Goal: Transaction & Acquisition: Purchase product/service

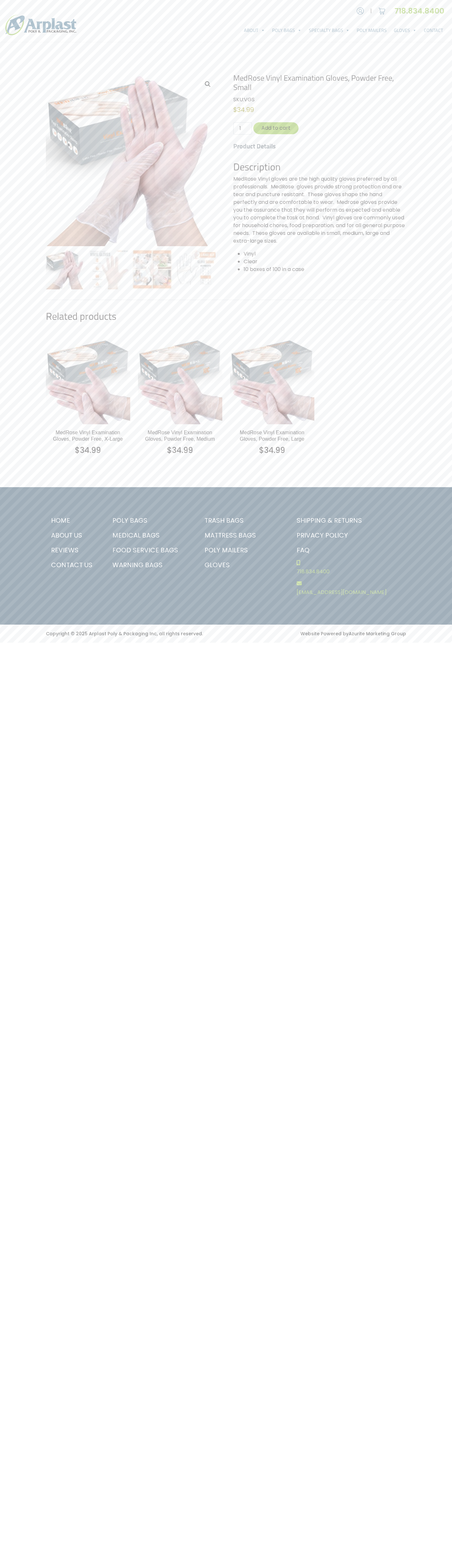
click at [72, 565] on link "Contact Us" at bounding box center [72, 565] width 54 height 15
click at [276, 128] on button "Add to cart" at bounding box center [276, 128] width 45 height 12
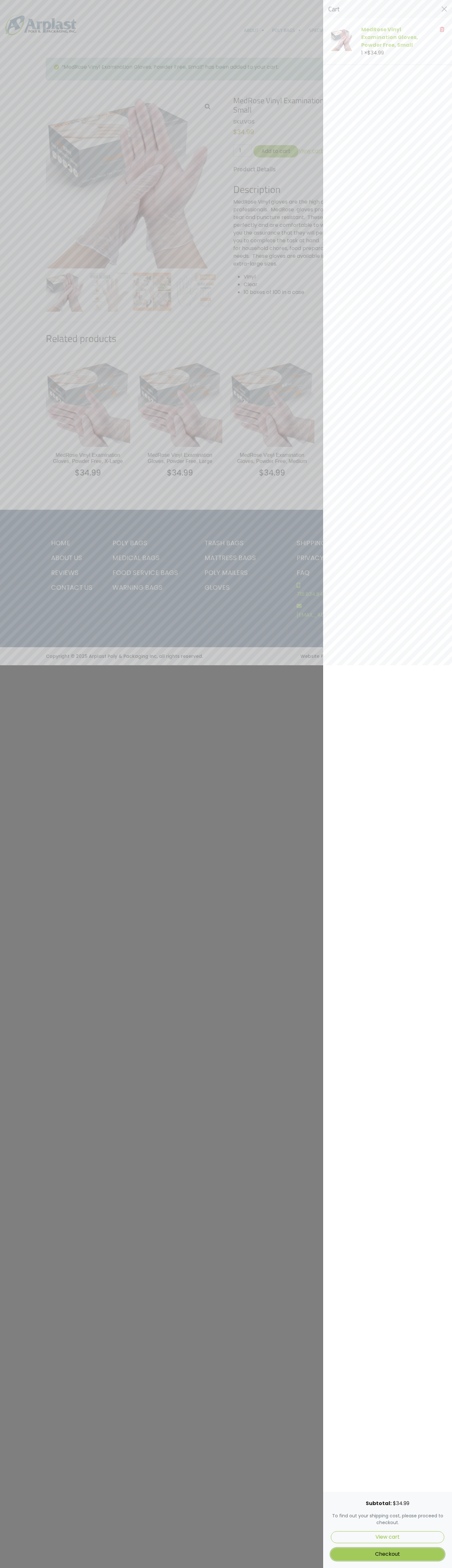
click at [387, 1554] on link "Checkout" at bounding box center [387, 1555] width 113 height 12
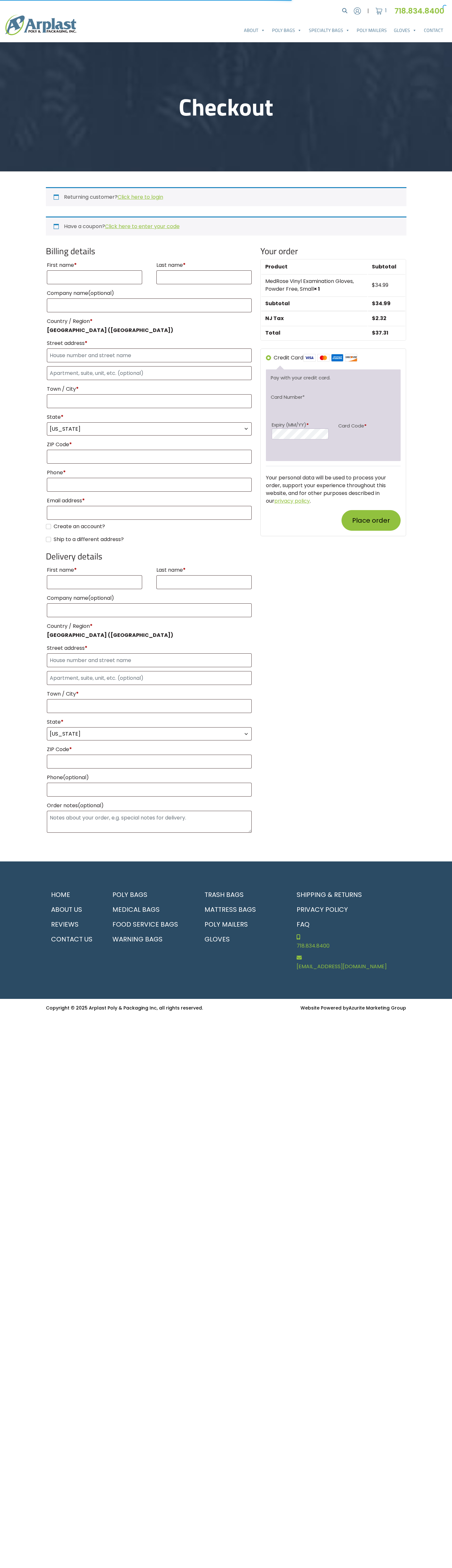
select select "NJ"
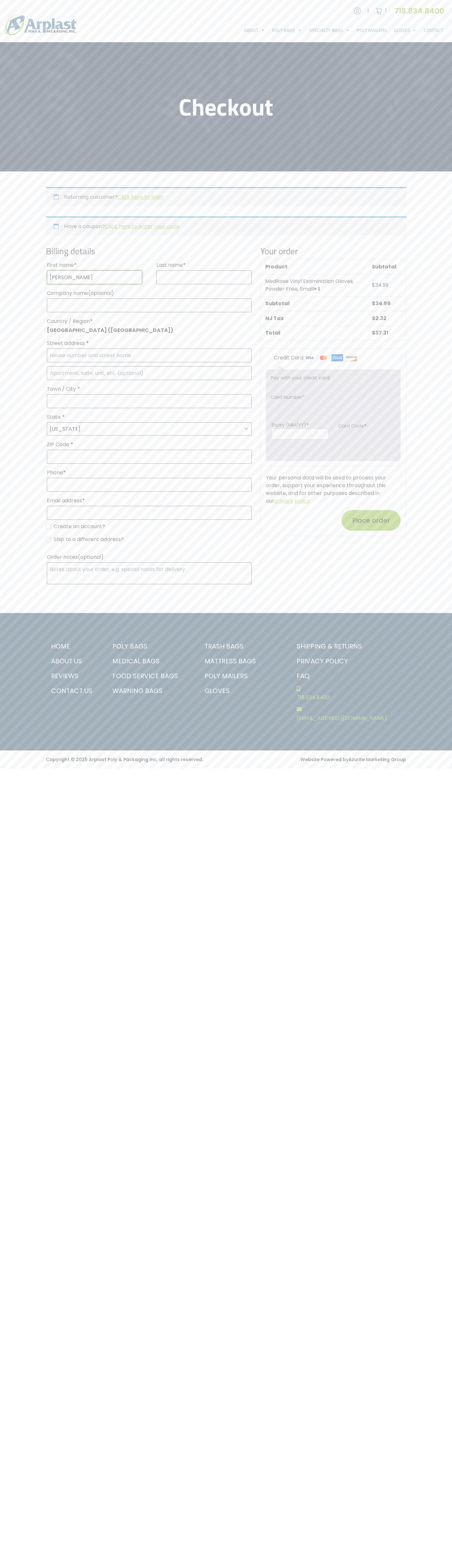
type input "John"
type input "Smith"
type input "John Smith"
type input "4021 Vernon Avenue"
type input "First floor"
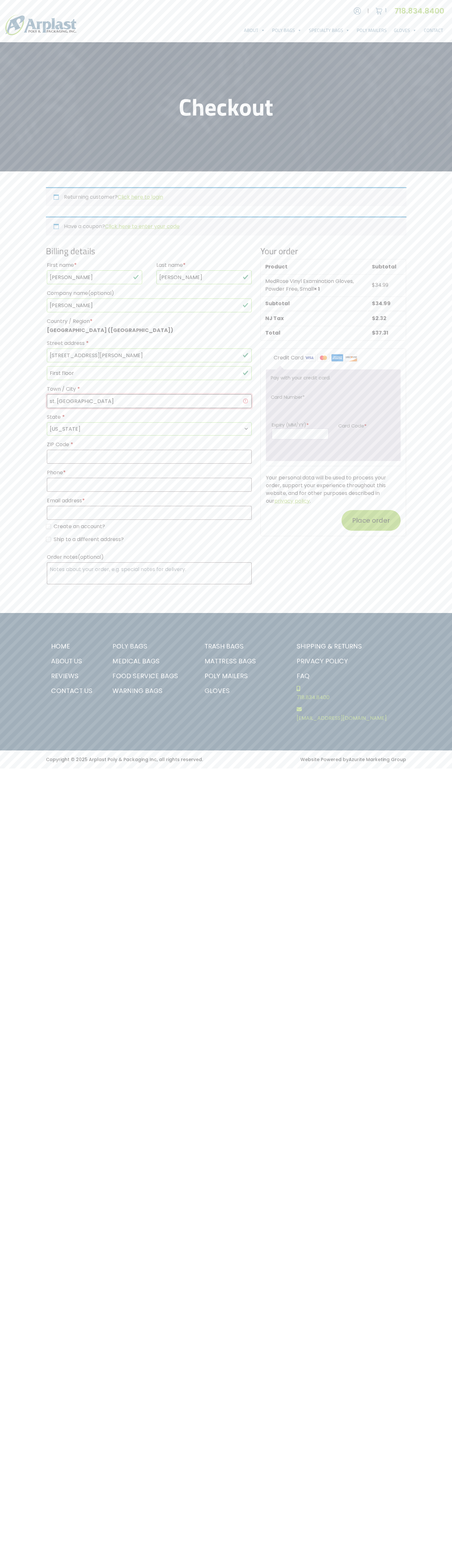
type input "st. louis park"
select select "MN"
type input "55416"
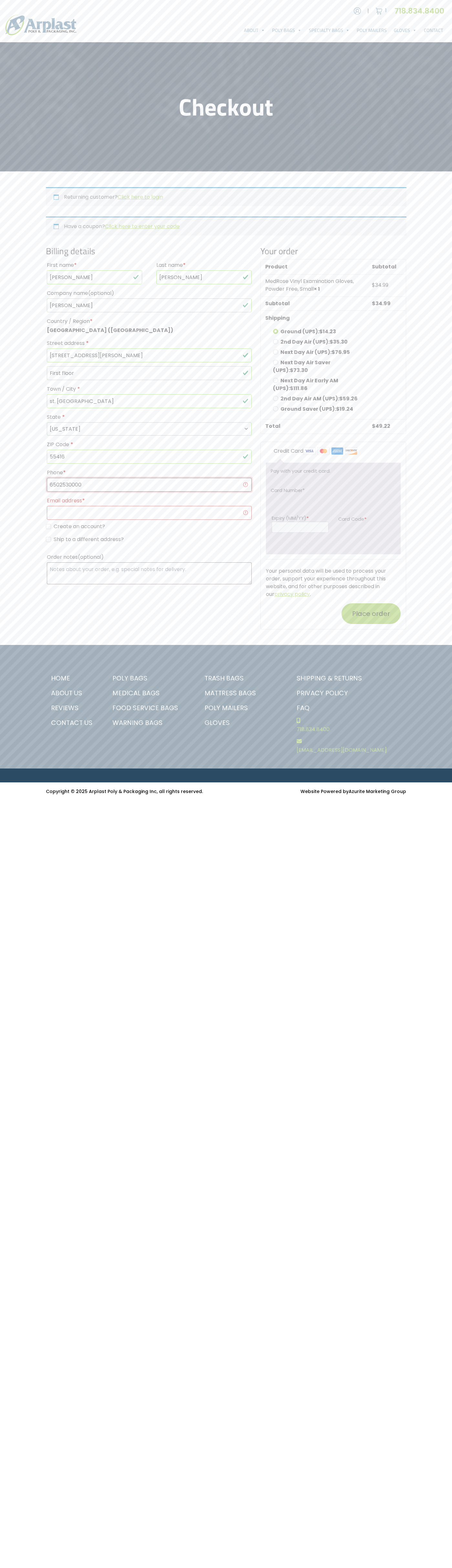
type input "6502530000"
type input "johnsmith006@storebotmail.joonix.net"
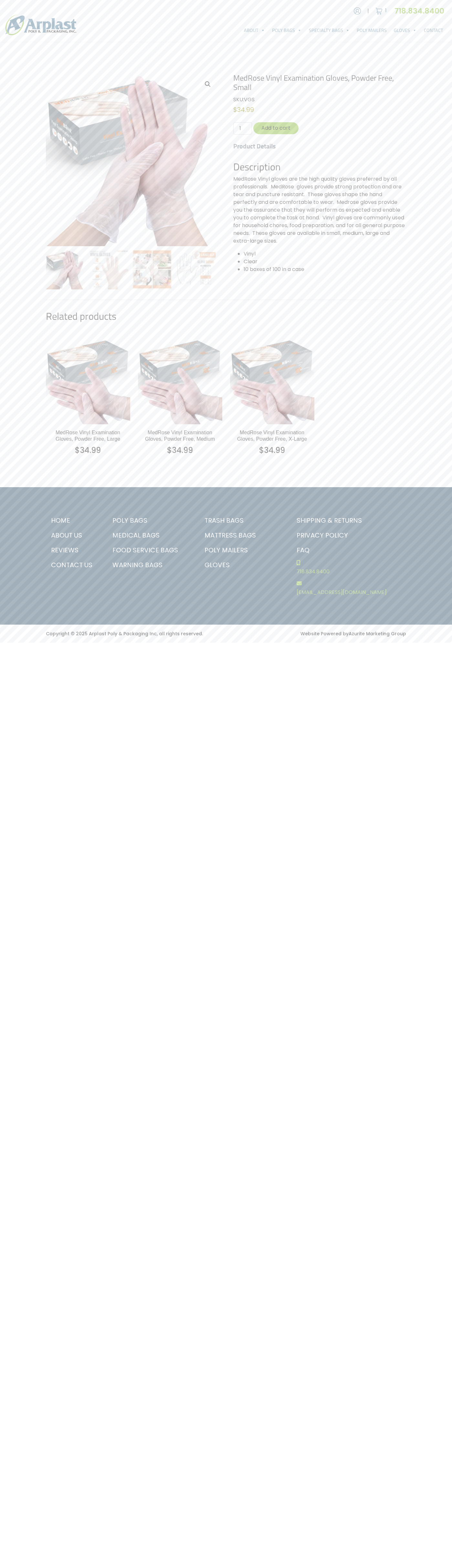
click at [379, 11] on img at bounding box center [379, 11] width 10 height 10
